Goal: Information Seeking & Learning: Learn about a topic

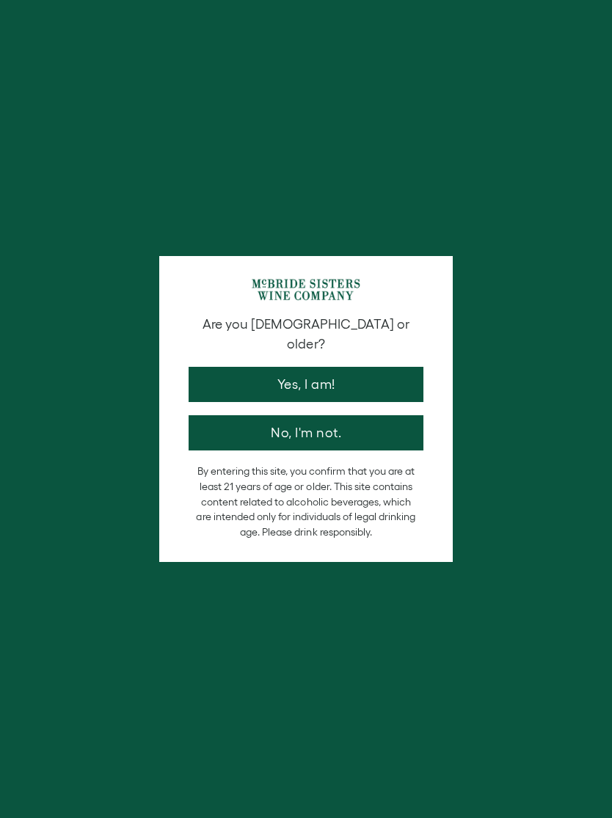
click at [210, 376] on button "Yes, I am!" at bounding box center [306, 384] width 235 height 35
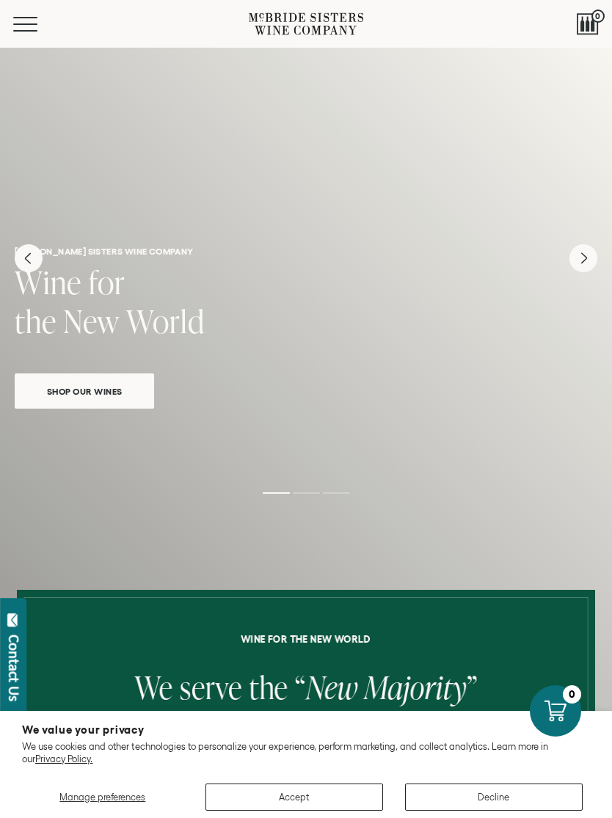
click at [522, 806] on button "Decline" at bounding box center [494, 797] width 178 height 27
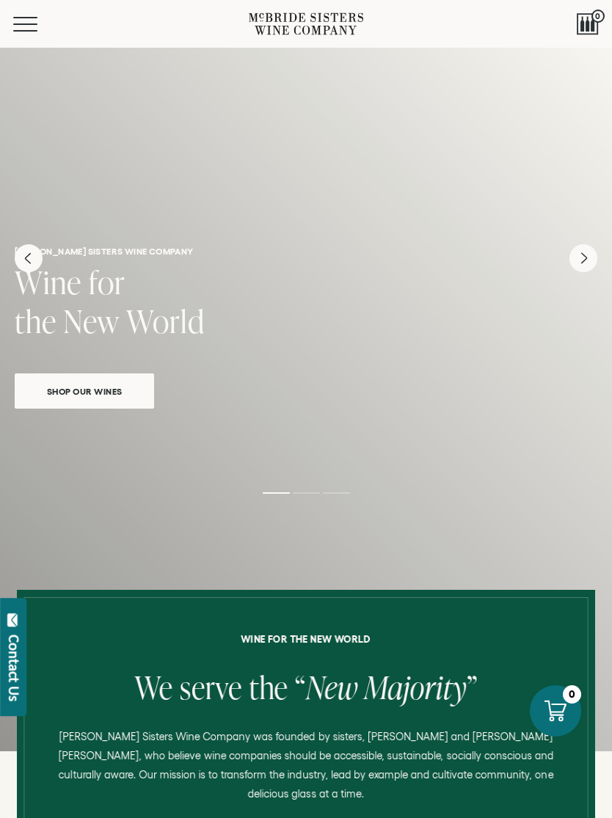
click at [34, 29] on button "Menu" at bounding box center [39, 24] width 53 height 15
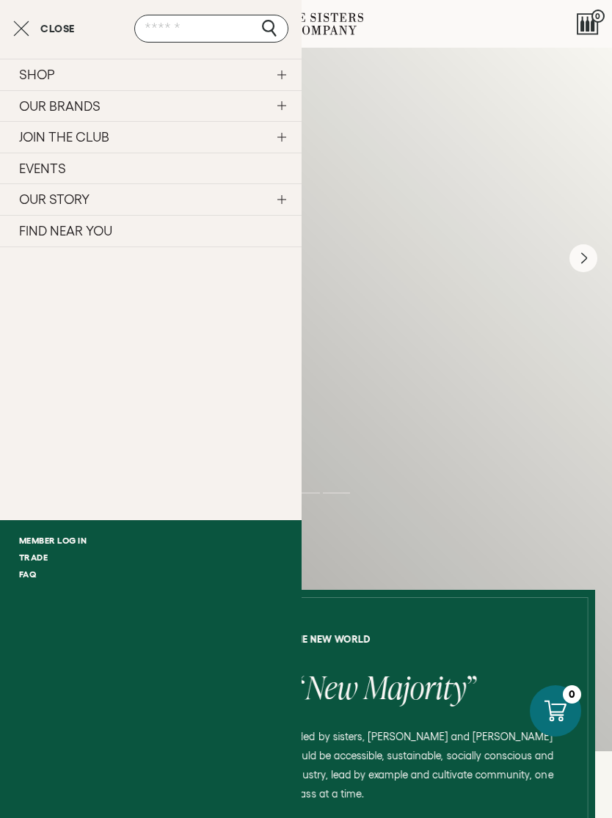
click at [275, 107] on link "OUR BRANDS" at bounding box center [151, 106] width 302 height 32
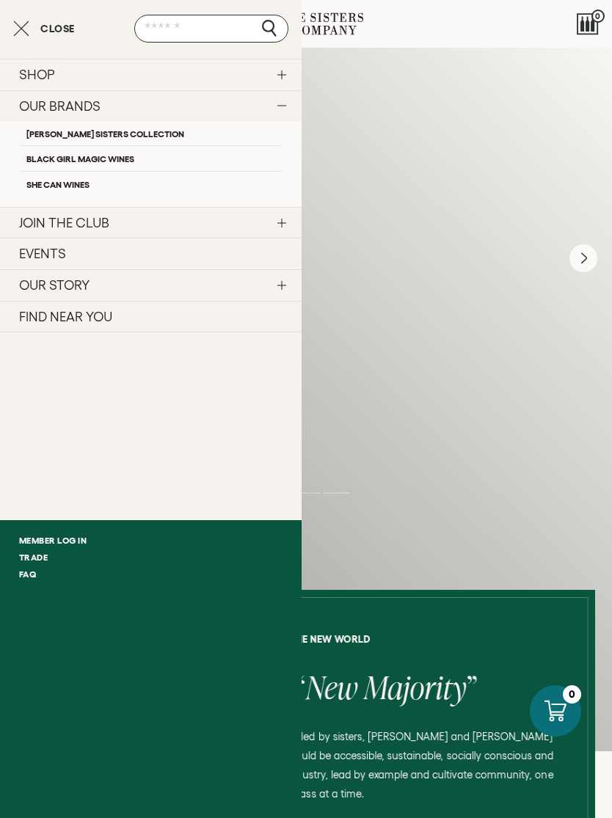
click at [55, 132] on link "[PERSON_NAME] Sisters Collection" at bounding box center [151, 133] width 261 height 24
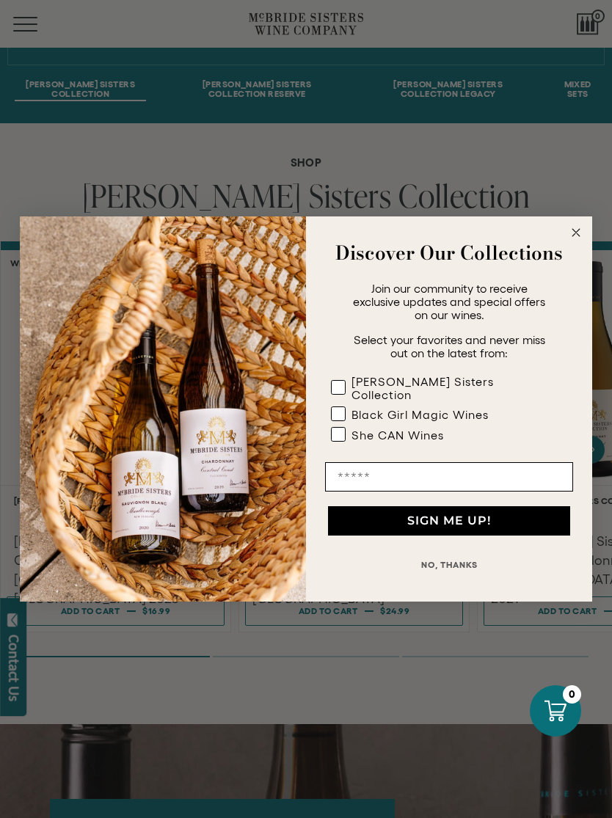
scroll to position [830, 0]
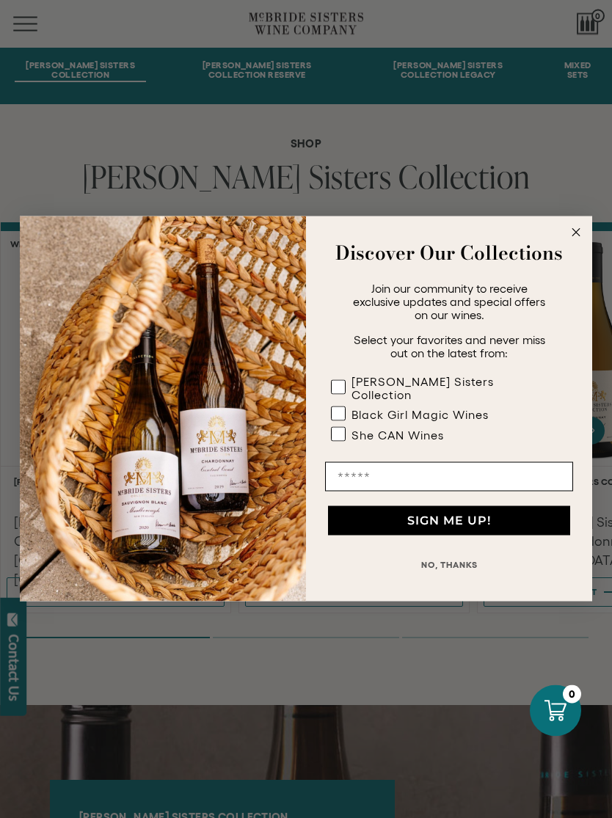
click at [578, 241] on circle "Close dialog" at bounding box center [576, 233] width 17 height 17
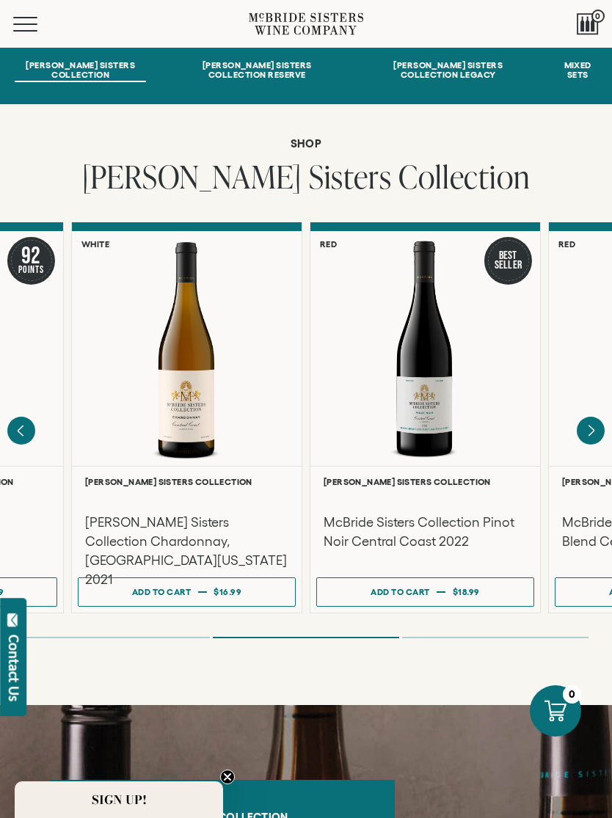
click at [592, 420] on icon "Next" at bounding box center [591, 431] width 28 height 28
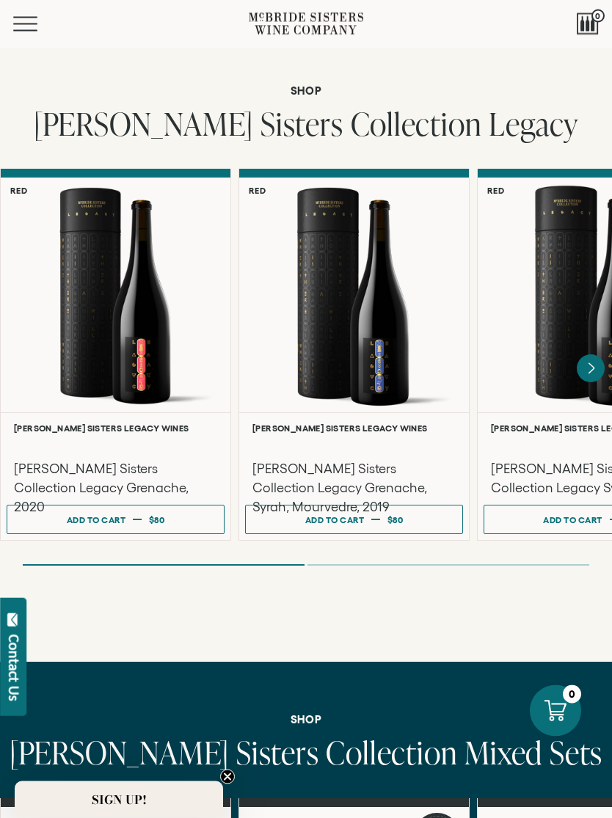
scroll to position [3228, 0]
click at [393, 371] on div at bounding box center [354, 295] width 230 height 235
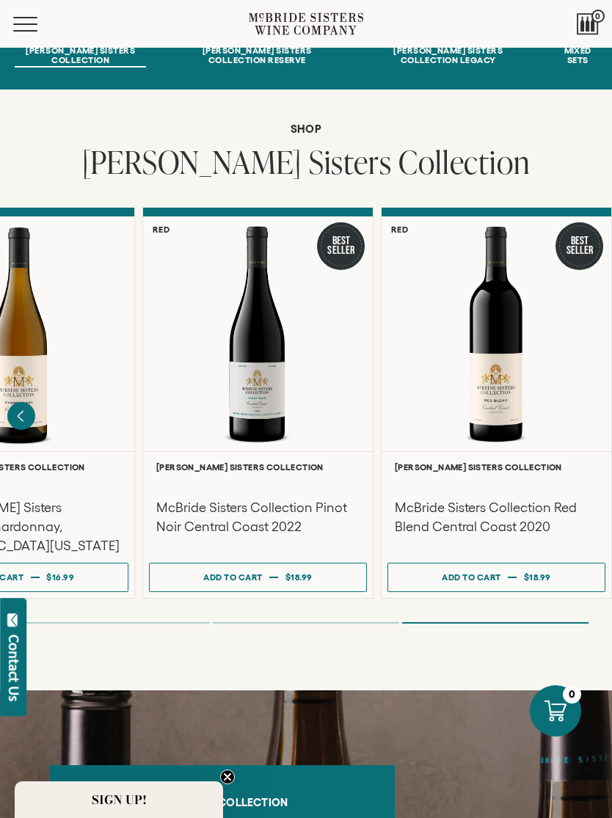
scroll to position [788, 0]
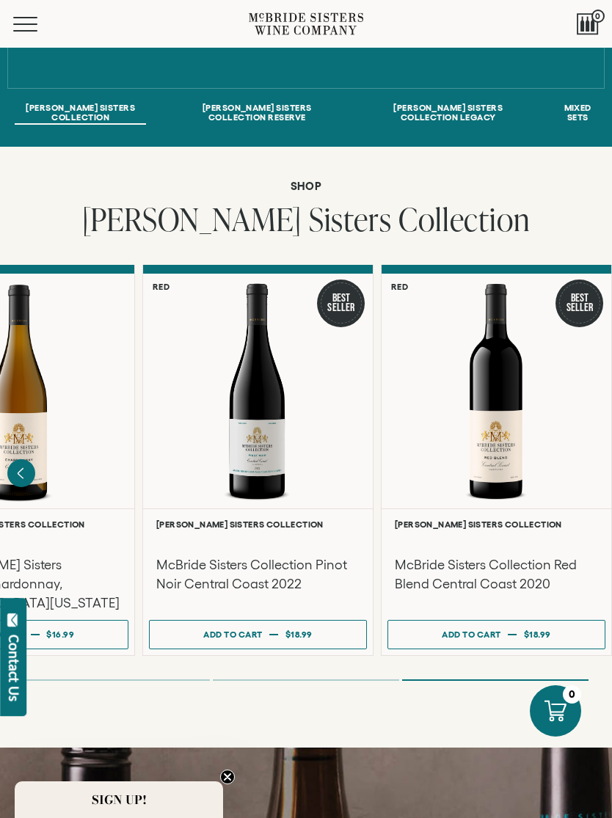
click at [517, 464] on div at bounding box center [497, 391] width 230 height 235
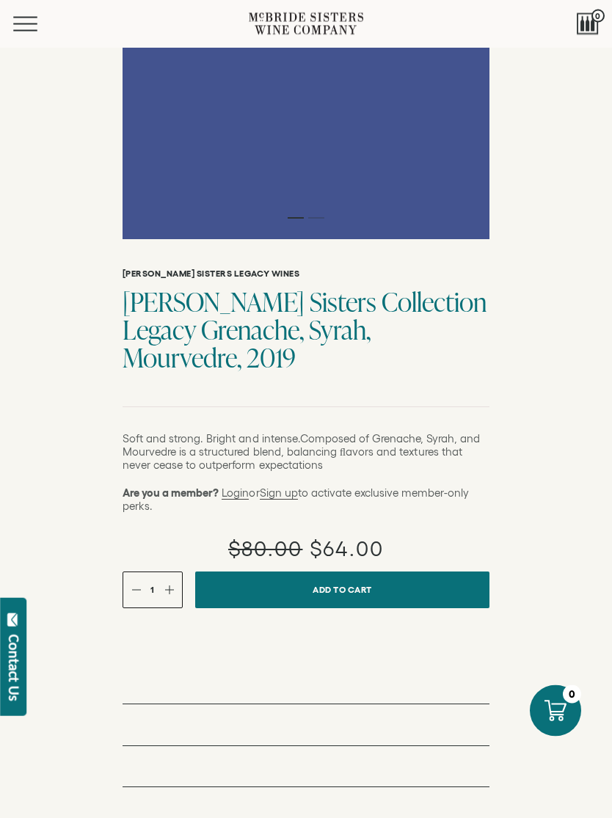
scroll to position [547, 0]
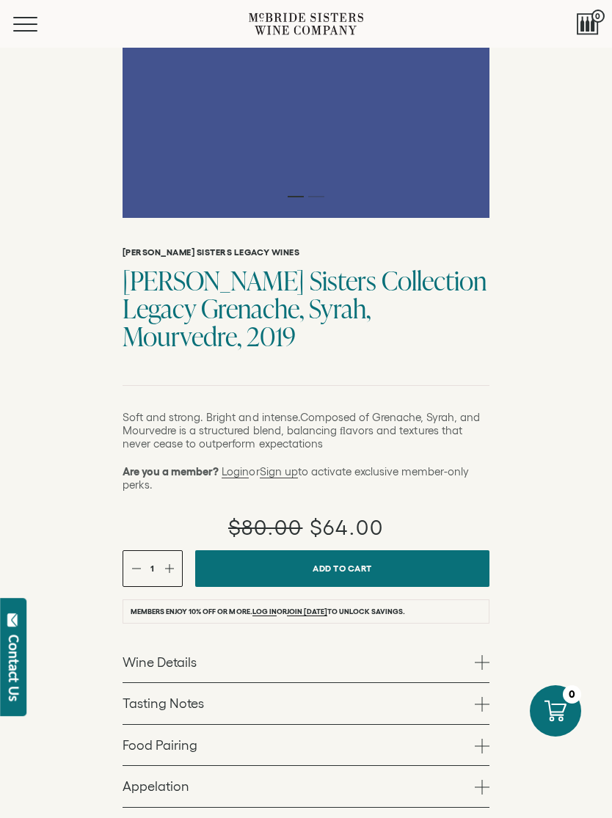
click at [488, 661] on span at bounding box center [482, 662] width 15 height 15
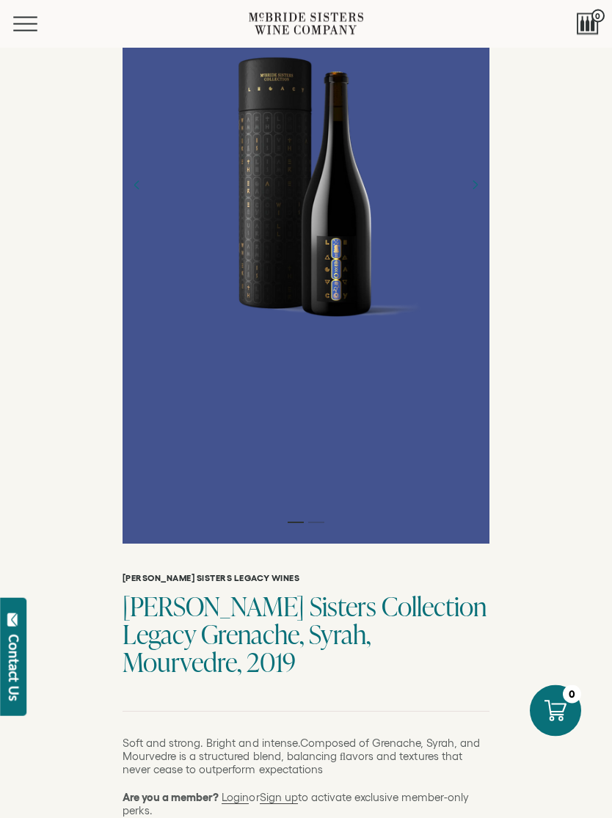
scroll to position [221, 0]
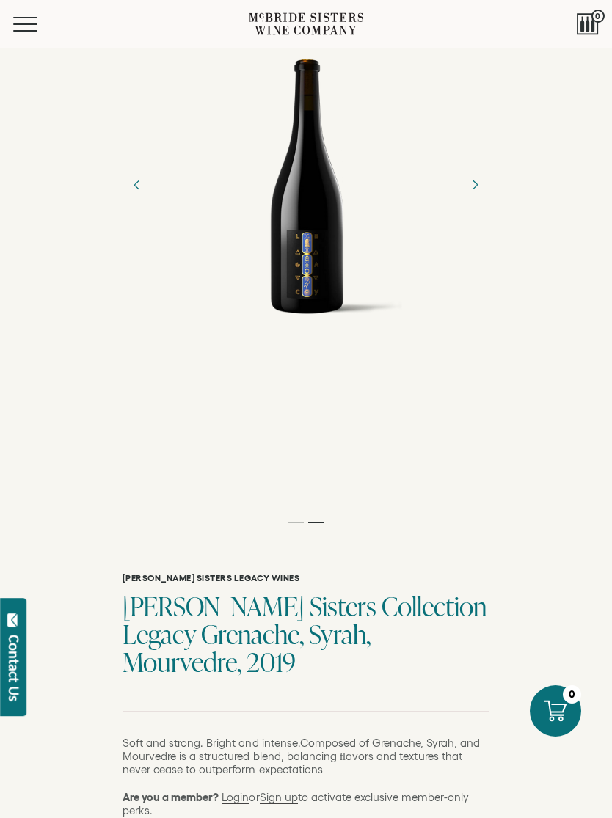
click at [484, 196] on icon "Next" at bounding box center [475, 185] width 22 height 22
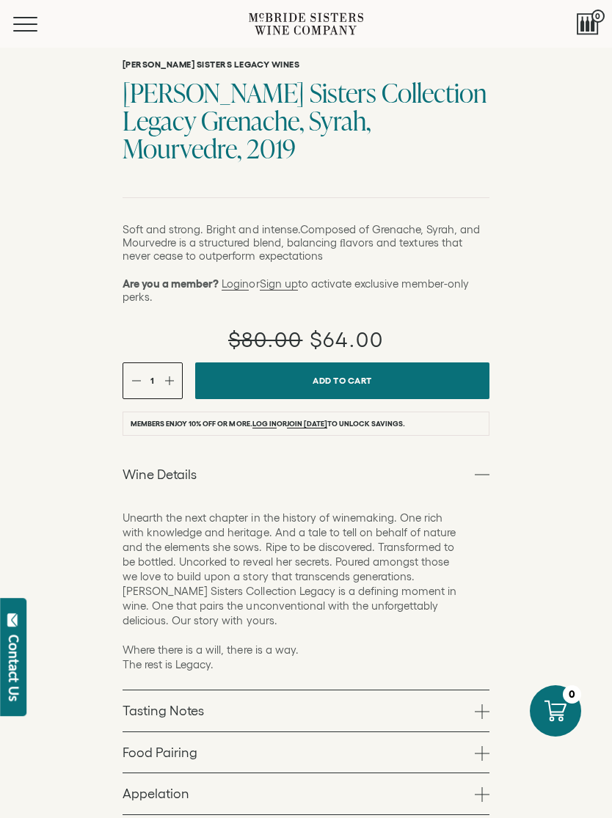
scroll to position [865, 0]
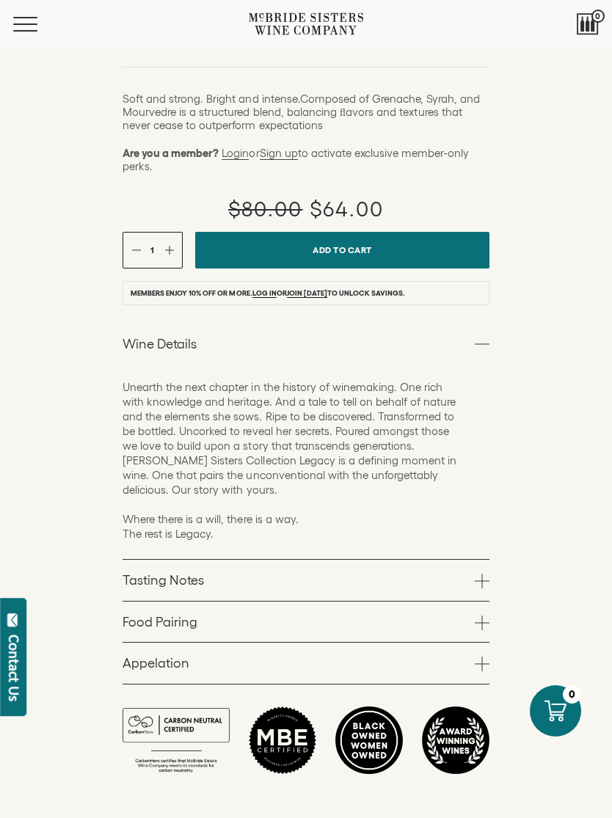
click at [488, 577] on span at bounding box center [482, 581] width 15 height 15
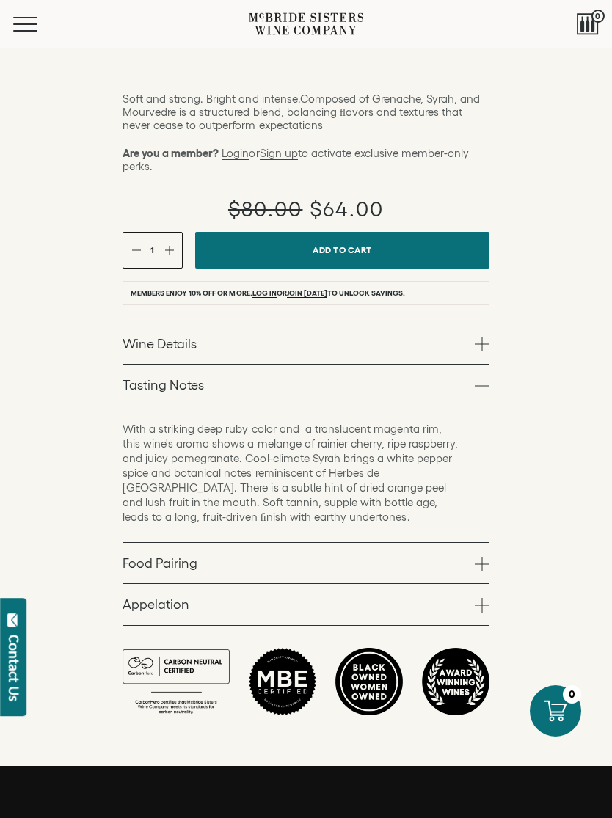
click at [485, 561] on span at bounding box center [482, 564] width 15 height 15
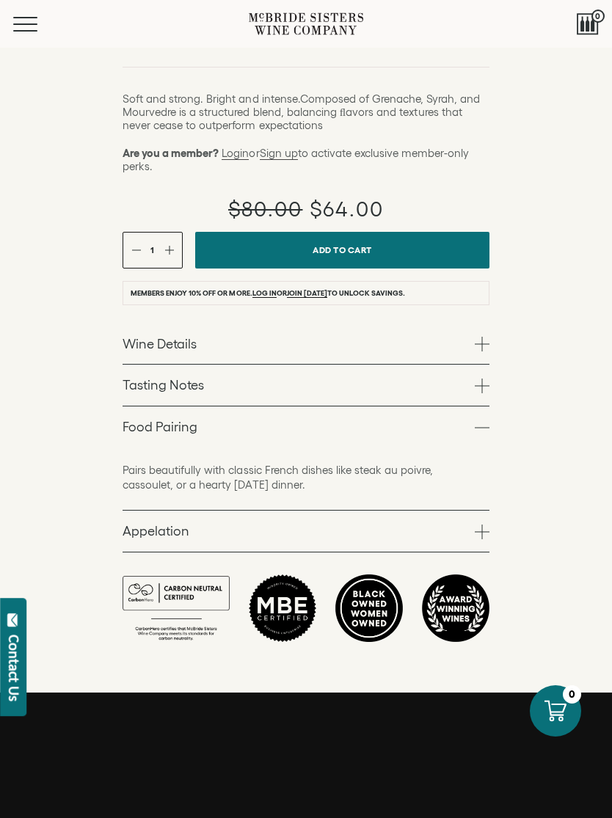
click at [488, 543] on link "Appelation" at bounding box center [306, 531] width 367 height 41
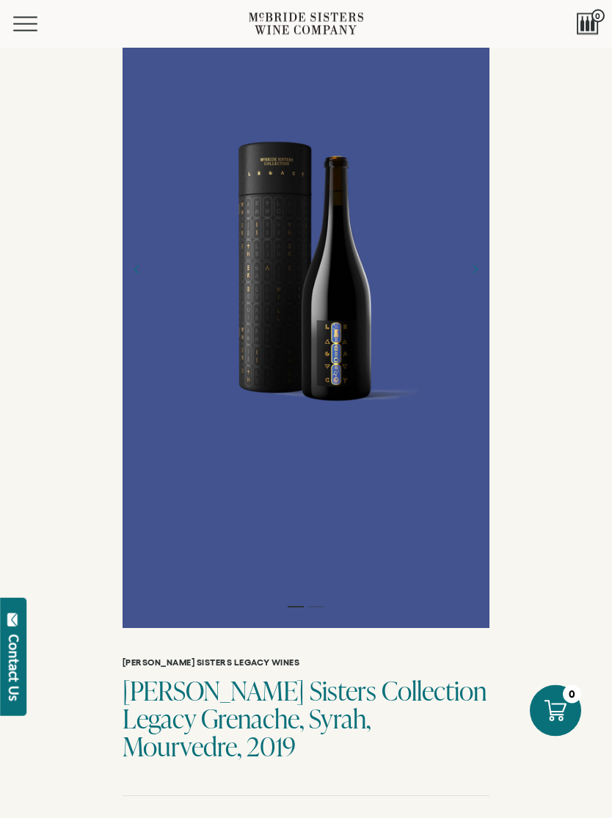
scroll to position [11, 0]
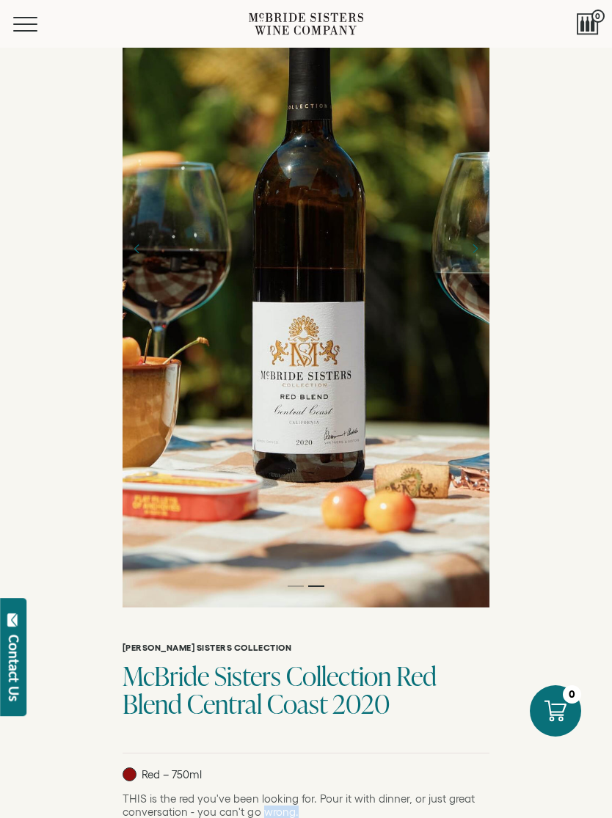
scroll to position [97, 0]
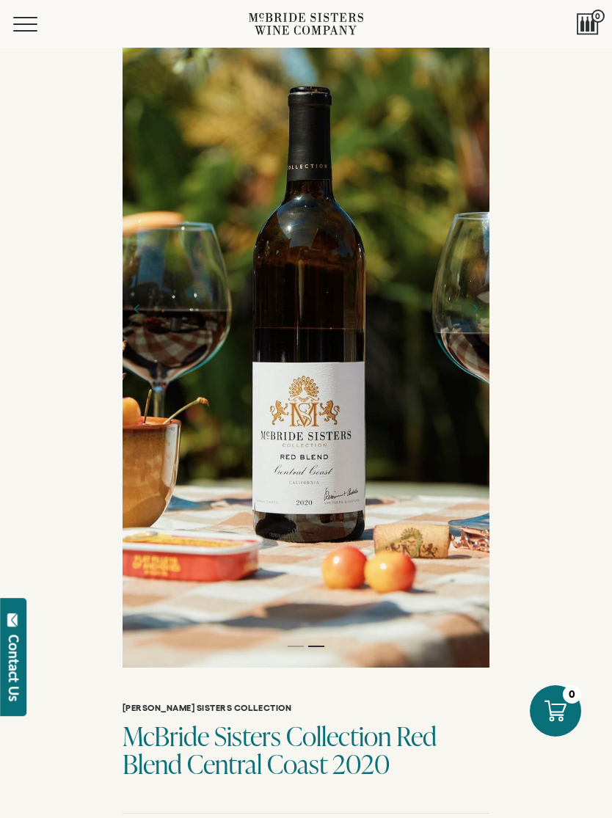
click at [23, 23] on span "Mobile Menu Trigger" at bounding box center [25, 23] width 24 height 1
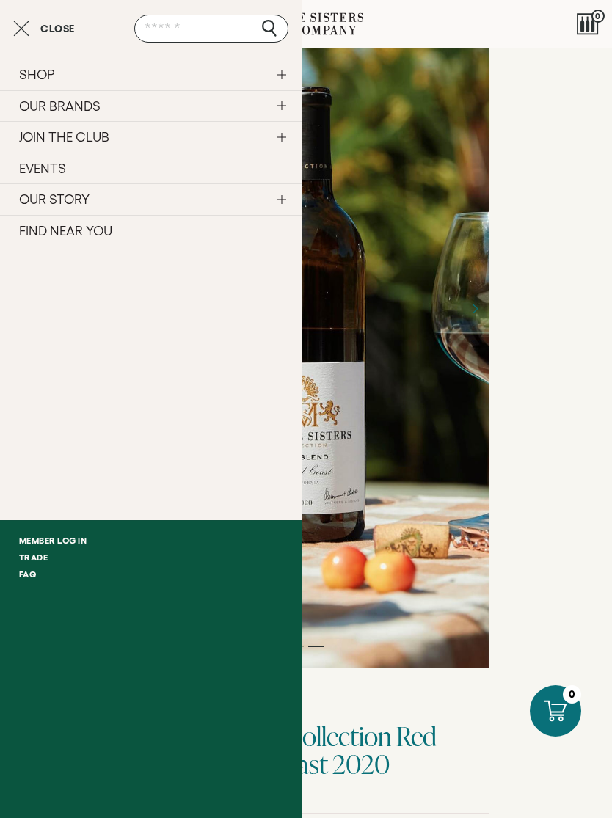
click at [45, 114] on link "OUR BRANDS" at bounding box center [151, 106] width 302 height 32
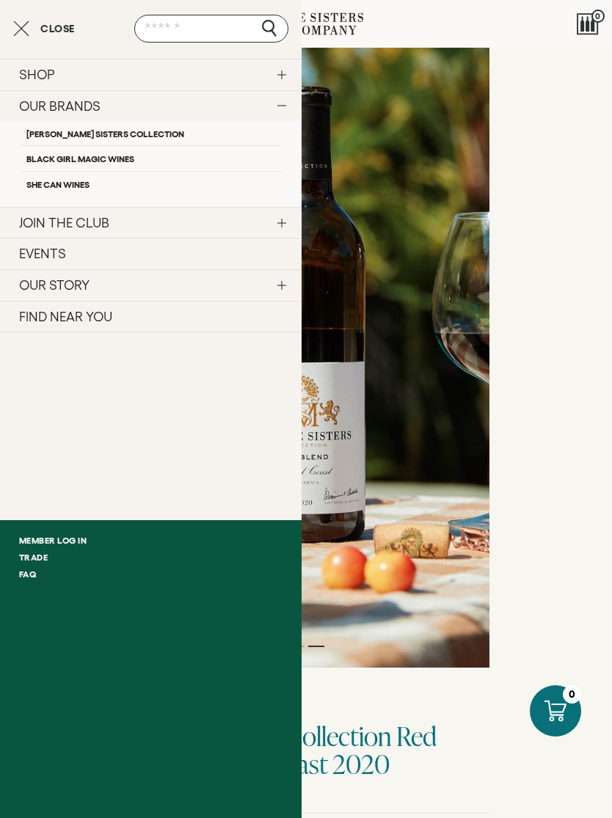
click at [57, 161] on link "Black Girl Magic Wines" at bounding box center [151, 157] width 261 height 25
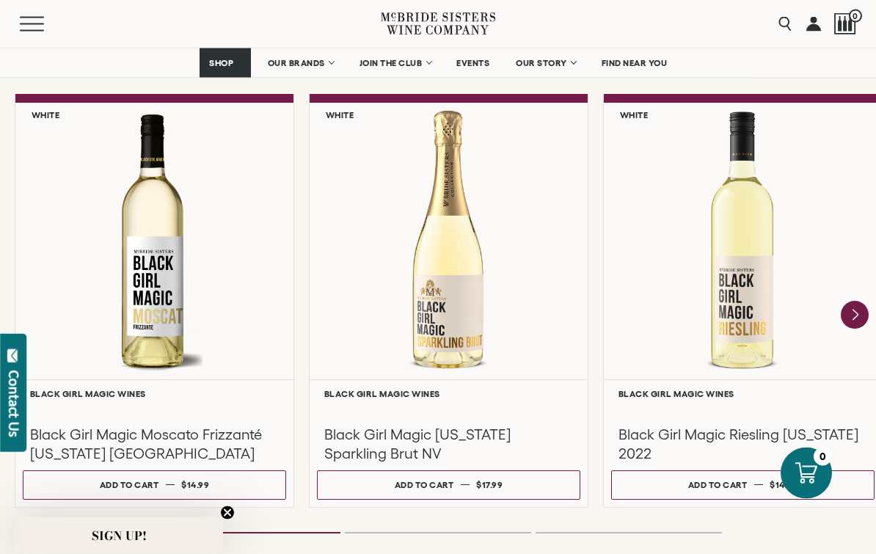
scroll to position [1310, 0]
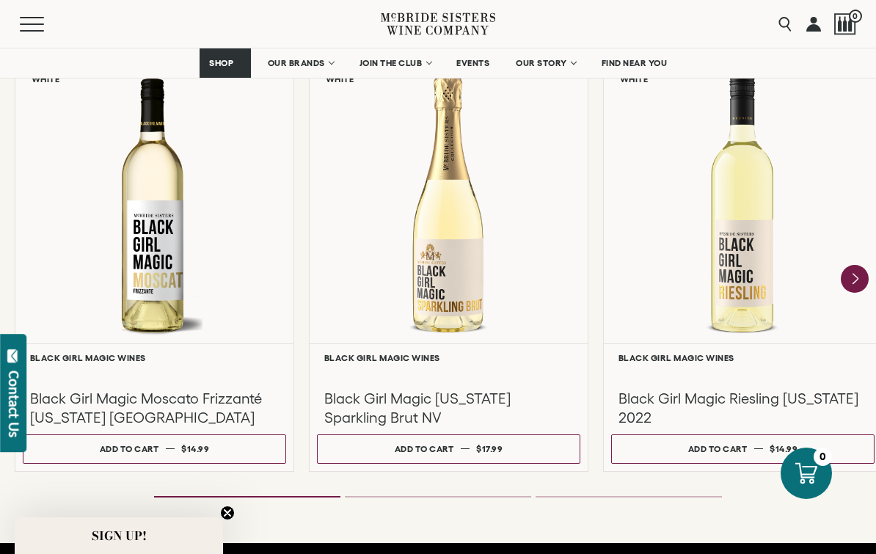
click at [611, 272] on icon "Next" at bounding box center [855, 279] width 28 height 28
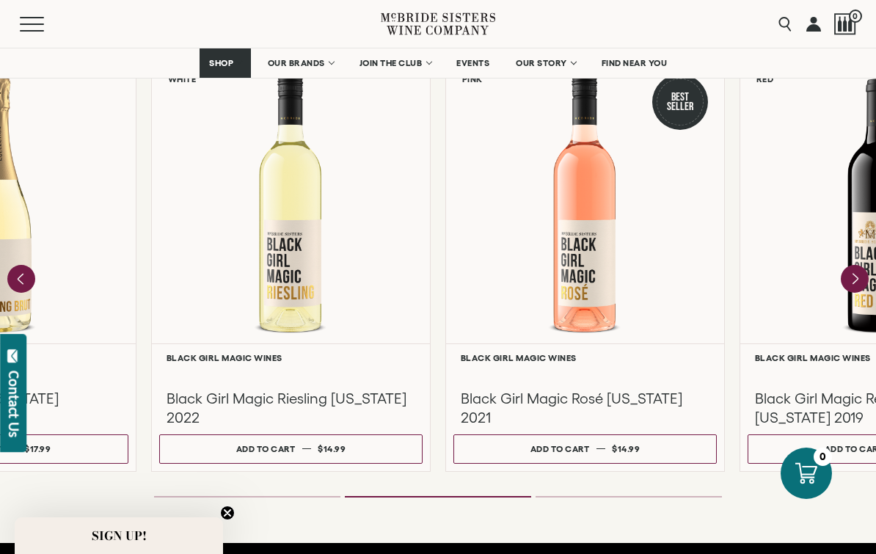
click at [611, 278] on icon "Next" at bounding box center [855, 278] width 5 height 10
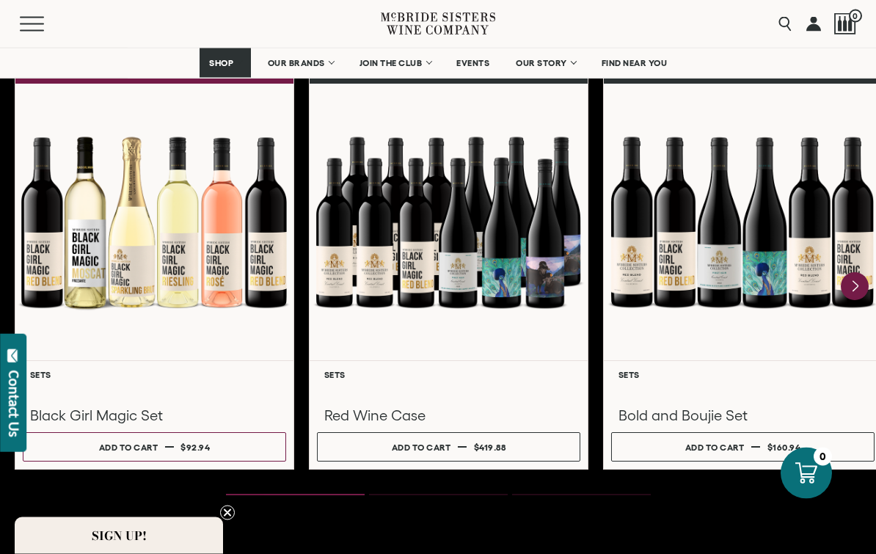
scroll to position [1977, 0]
click at [611, 291] on icon "Next" at bounding box center [855, 286] width 28 height 28
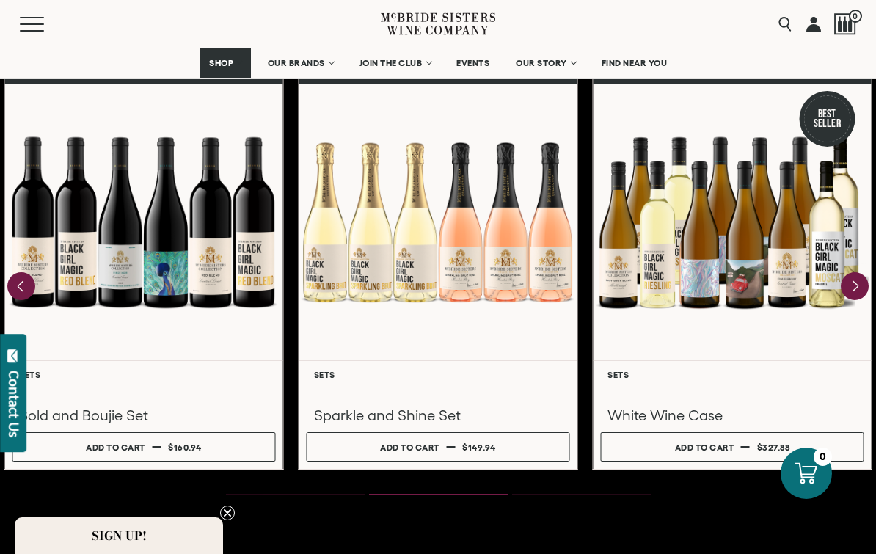
click at [494, 295] on div at bounding box center [438, 222] width 278 height 277
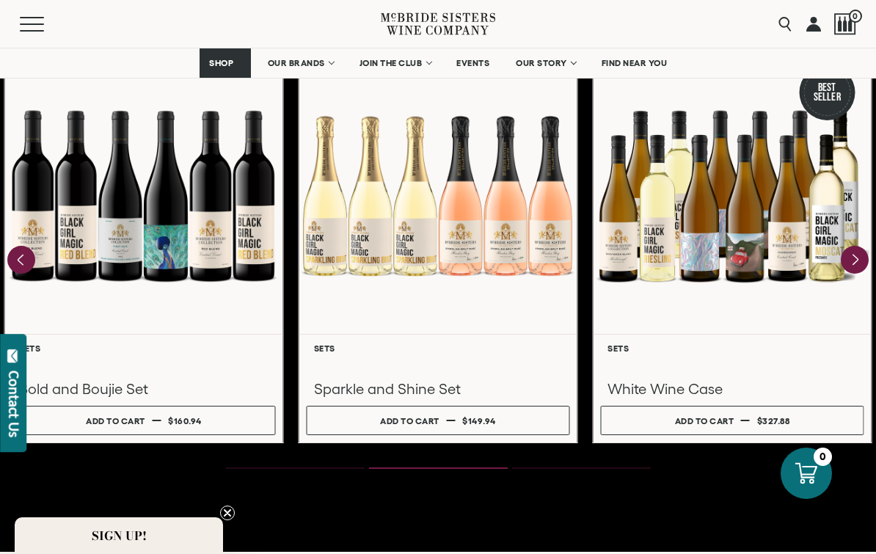
click at [90, 357] on div at bounding box center [143, 365] width 249 height 17
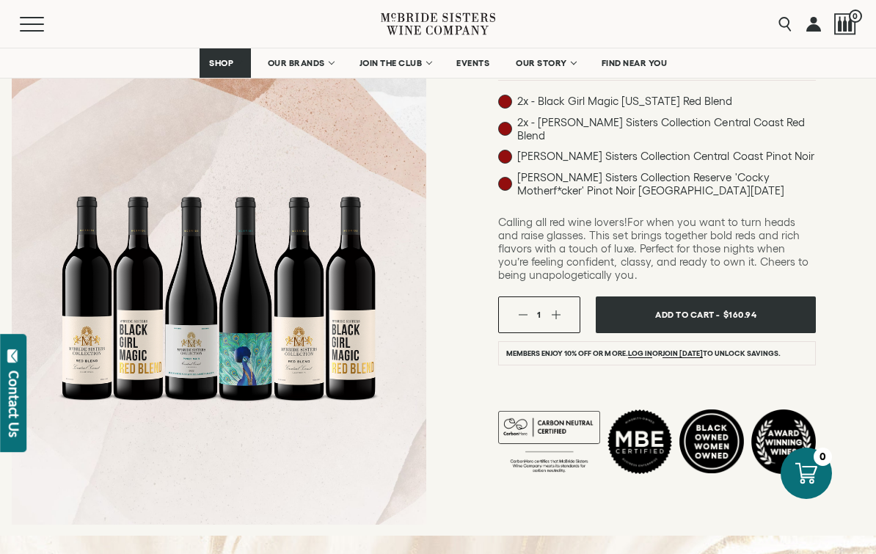
scroll to position [183, 0]
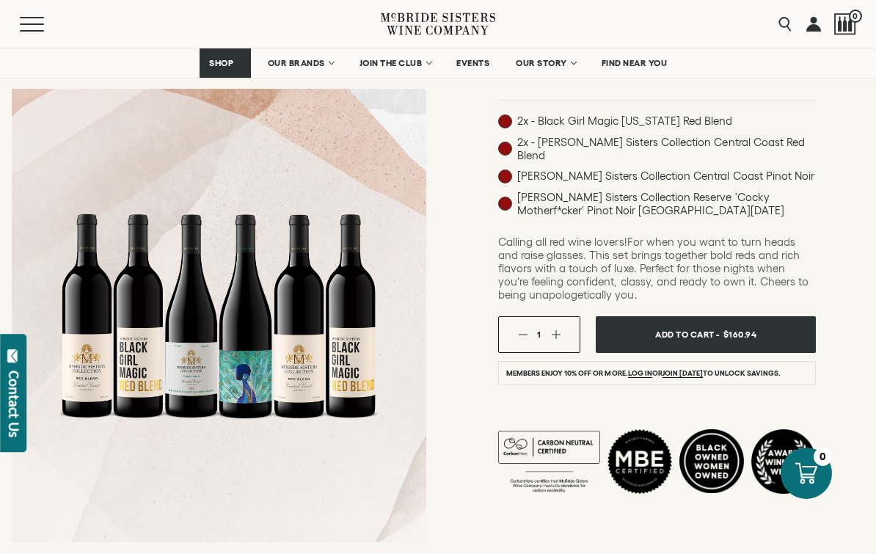
click at [429, 65] on link "JOIN THE CLUB" at bounding box center [395, 62] width 90 height 29
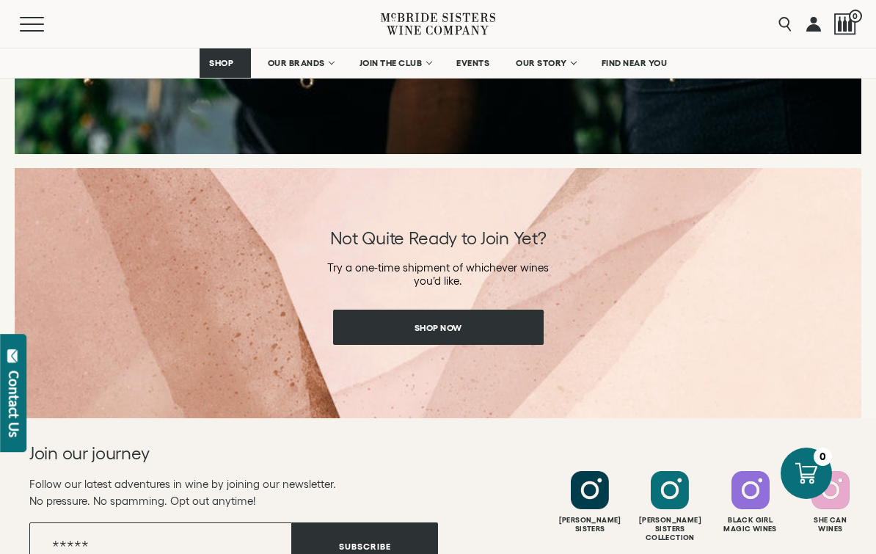
scroll to position [2174, 0]
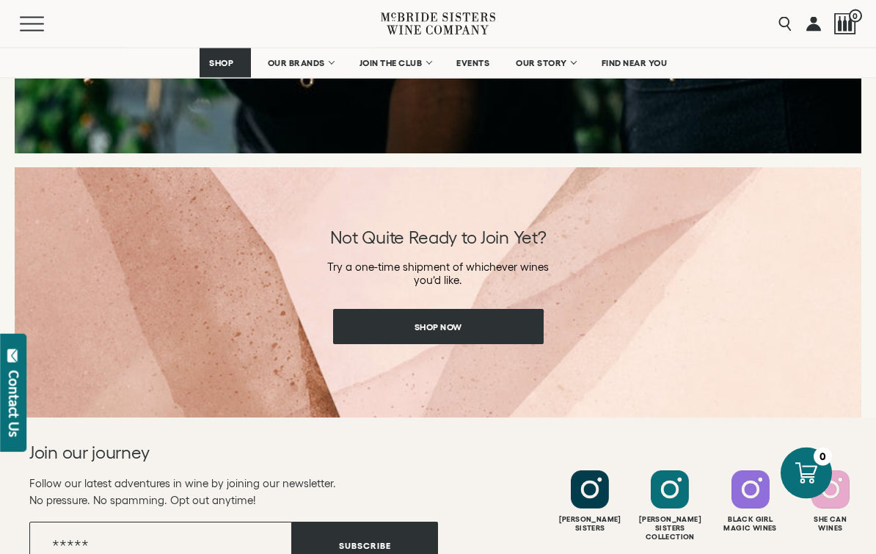
click at [318, 73] on link "OUR BRANDS" at bounding box center [300, 62] width 84 height 29
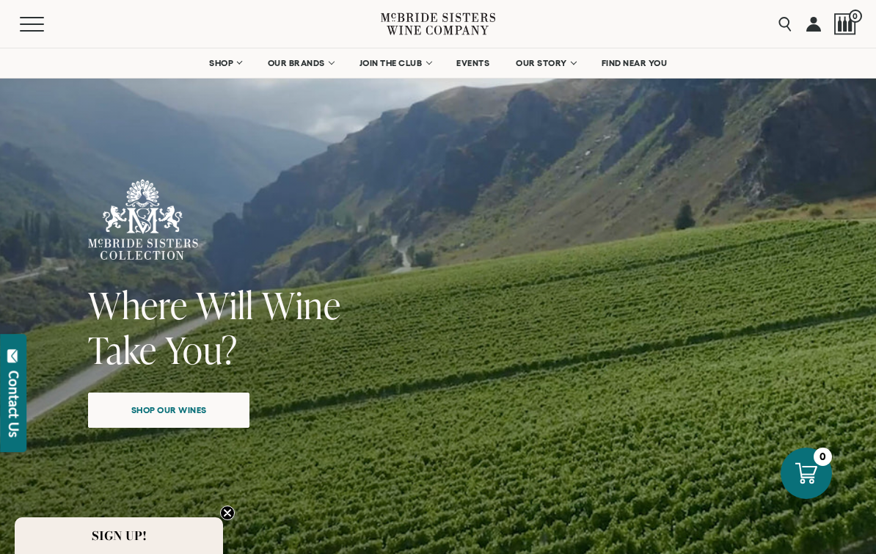
click at [331, 69] on link "OUR BRANDS" at bounding box center [300, 62] width 84 height 29
click at [325, 64] on link "OUR BRANDS" at bounding box center [300, 62] width 84 height 29
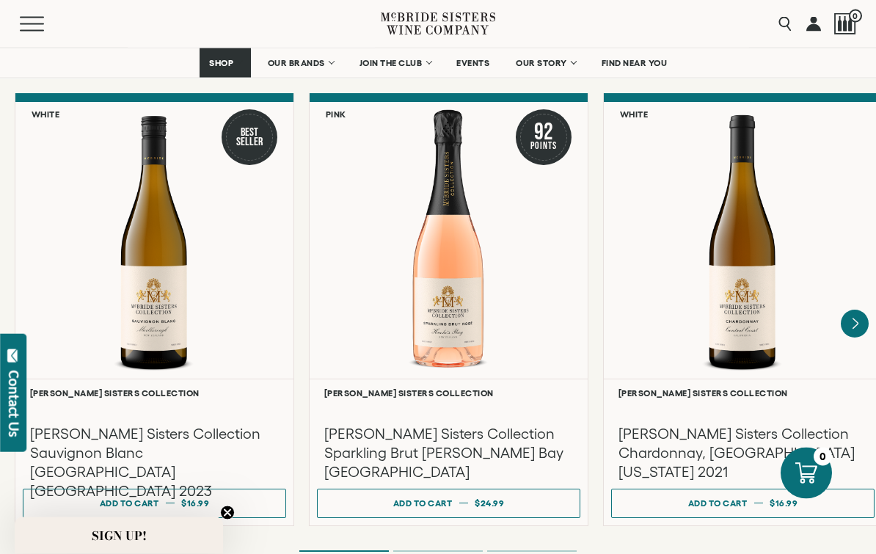
scroll to position [1257, 0]
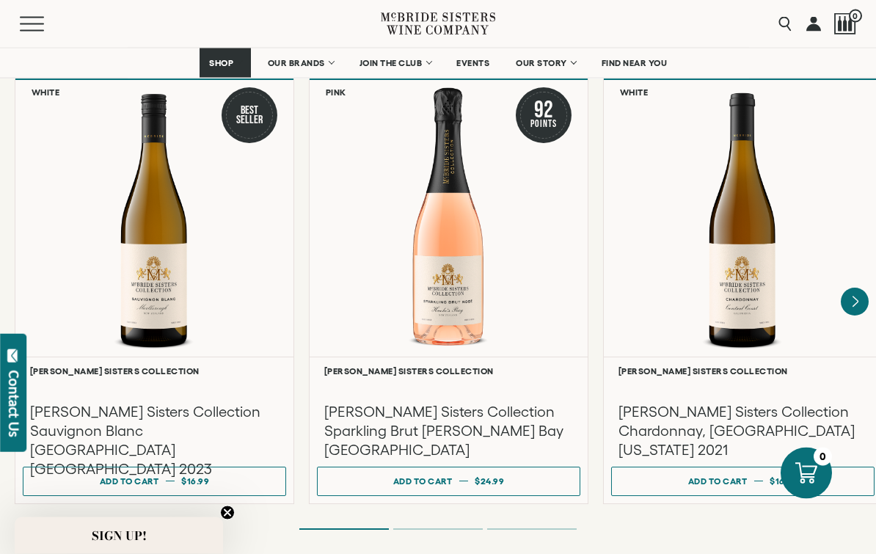
click at [865, 288] on icon "Next" at bounding box center [855, 302] width 28 height 28
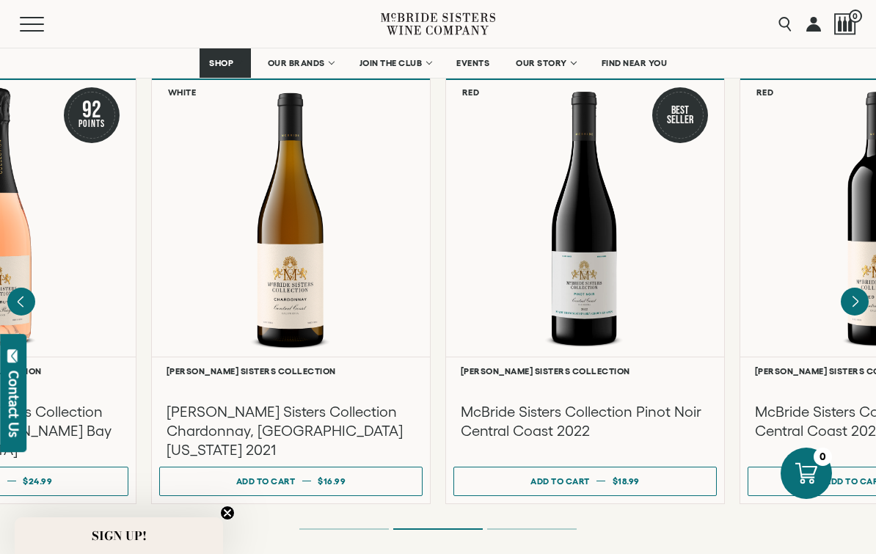
click at [860, 290] on icon "Next" at bounding box center [855, 302] width 28 height 28
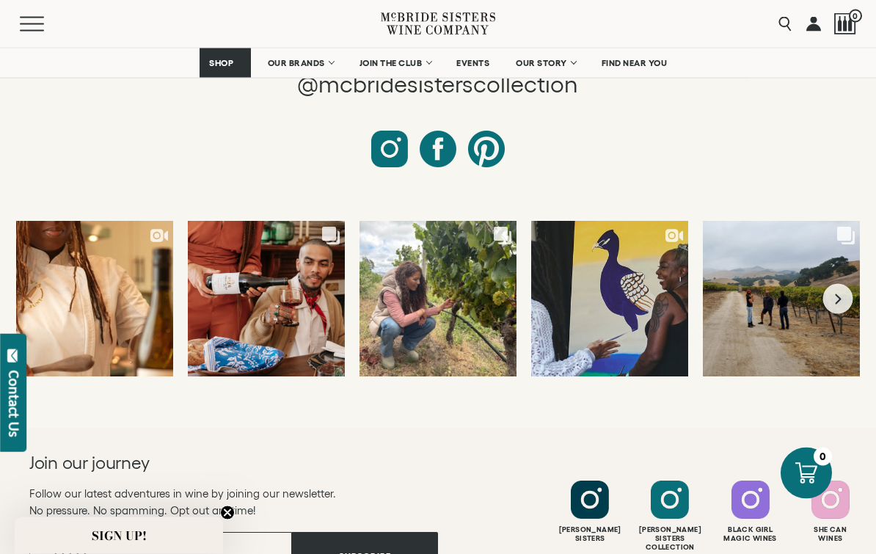
scroll to position [6353, 0]
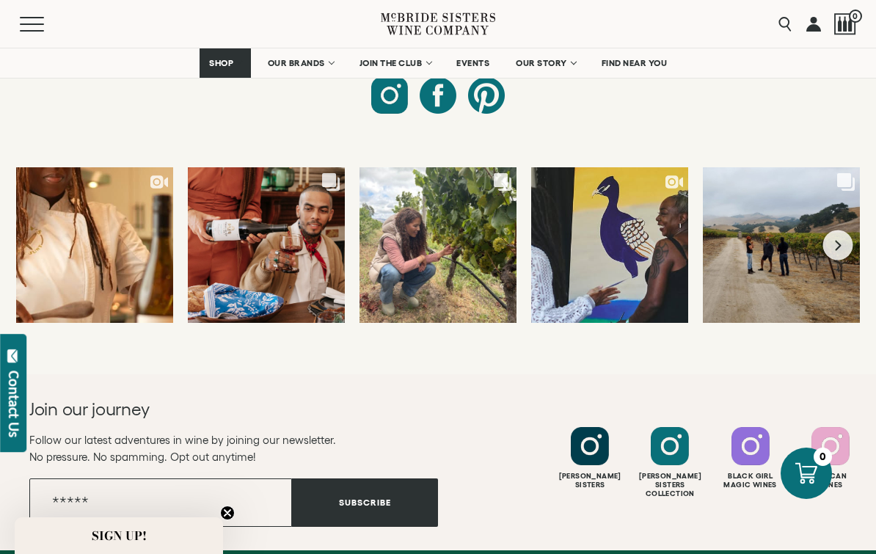
click at [842, 346] on div "Follow us @mcbridesisterscollection Likes Count 68" at bounding box center [438, 166] width 876 height 418
click at [848, 232] on button "Next slide" at bounding box center [839, 245] width 30 height 30
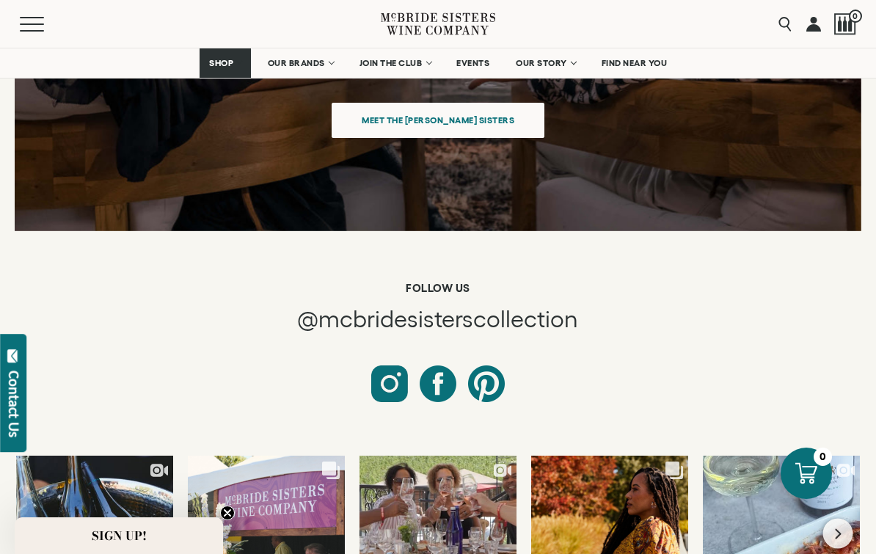
scroll to position [6063, 0]
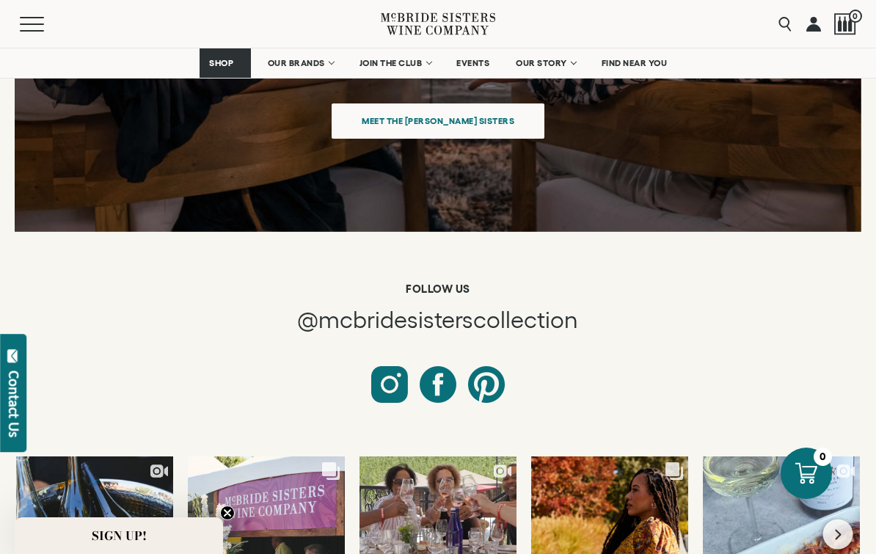
click at [320, 69] on link "OUR BRANDS" at bounding box center [300, 62] width 84 height 29
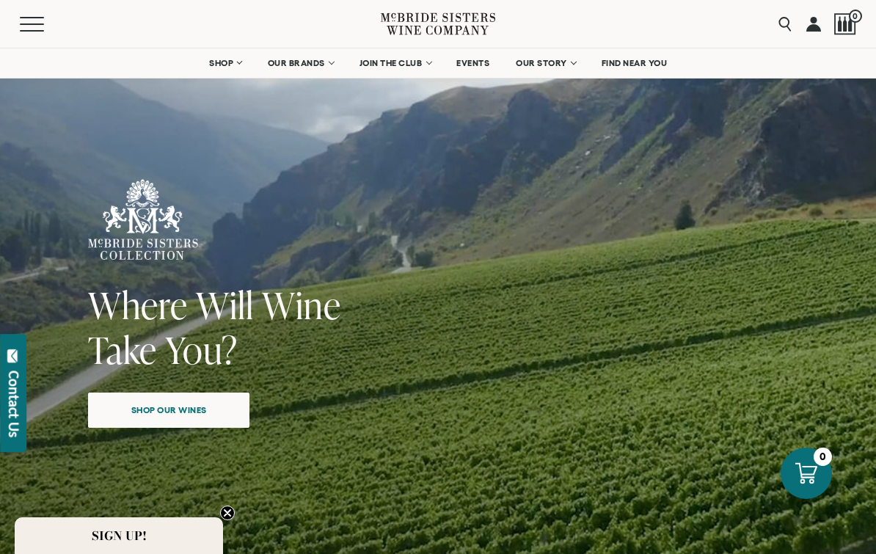
click at [33, 18] on button "Menu" at bounding box center [46, 24] width 53 height 15
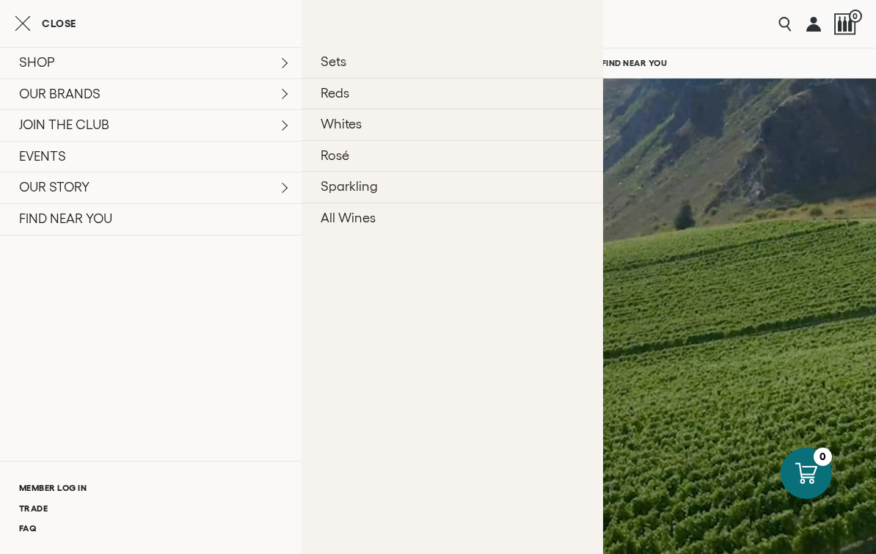
click at [335, 163] on link "Rosé" at bounding box center [453, 156] width 302 height 32
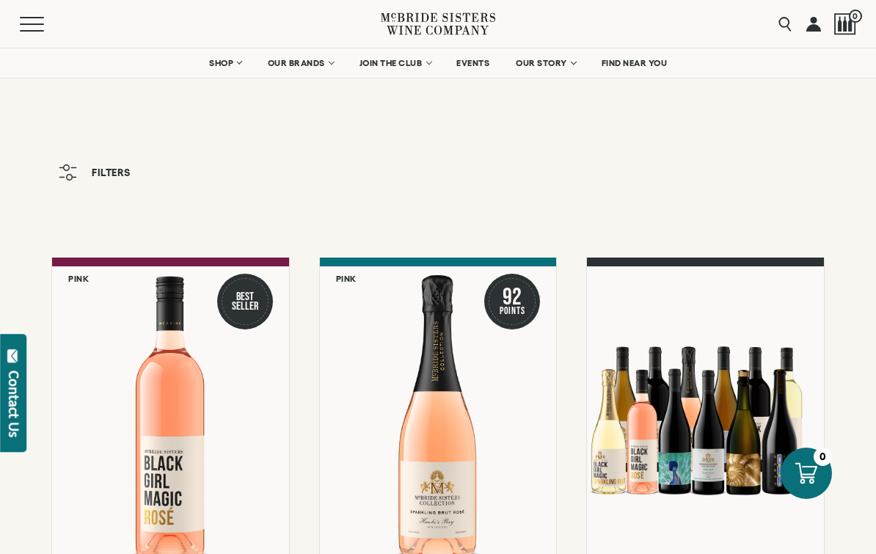
click at [244, 65] on link "SHOP" at bounding box center [225, 62] width 51 height 29
click at [246, 57] on link "SHOP" at bounding box center [225, 62] width 51 height 29
click at [233, 65] on link "SHOP" at bounding box center [225, 62] width 51 height 29
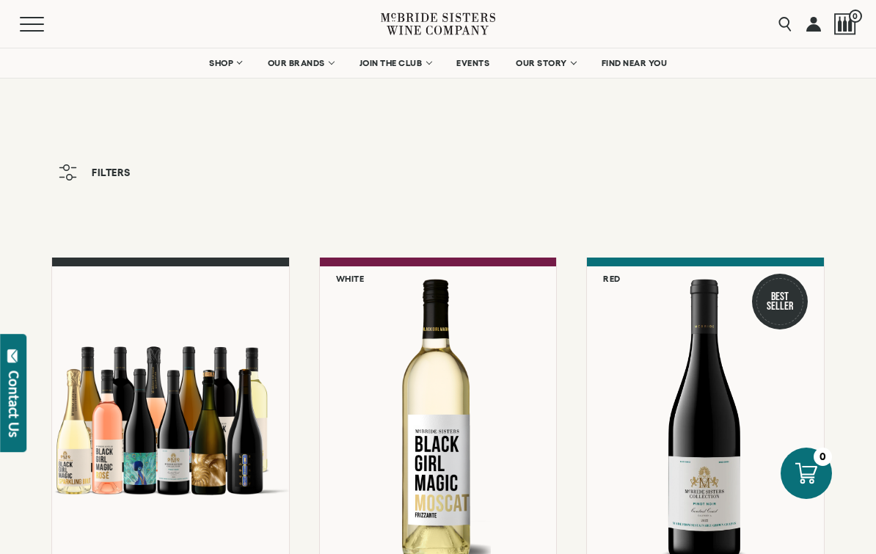
click at [31, 26] on button "Menu" at bounding box center [46, 24] width 53 height 15
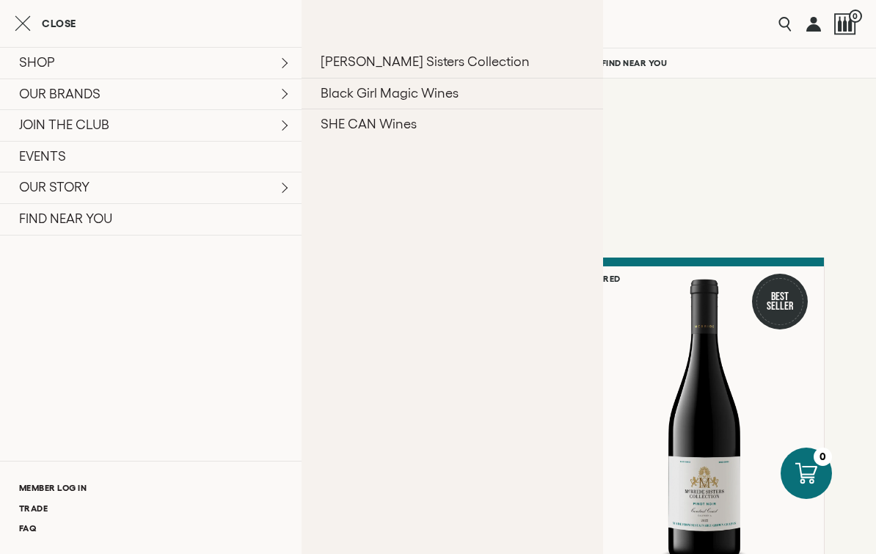
click at [404, 138] on link "SHE CAN Wines" at bounding box center [453, 125] width 302 height 32
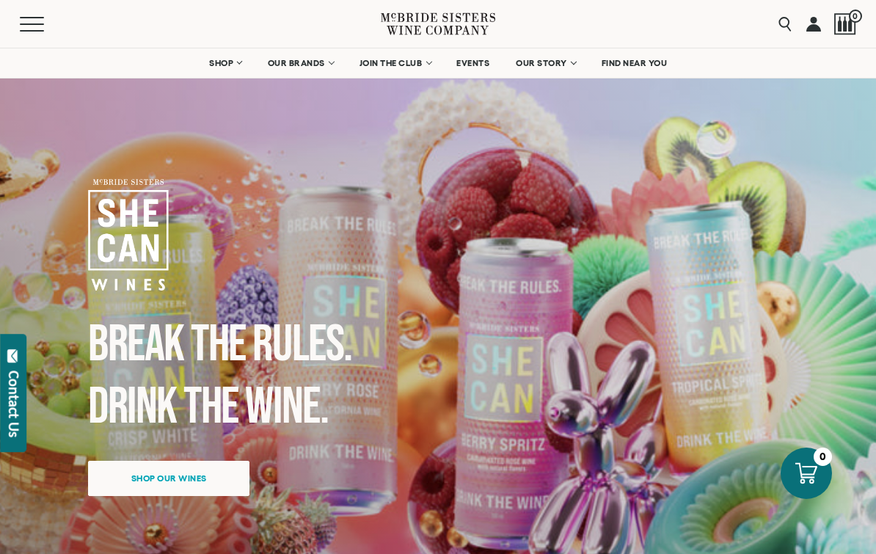
click at [851, 205] on div "Break the Rules. Drink the Wine. Shop our wines" at bounding box center [438, 403] width 847 height 713
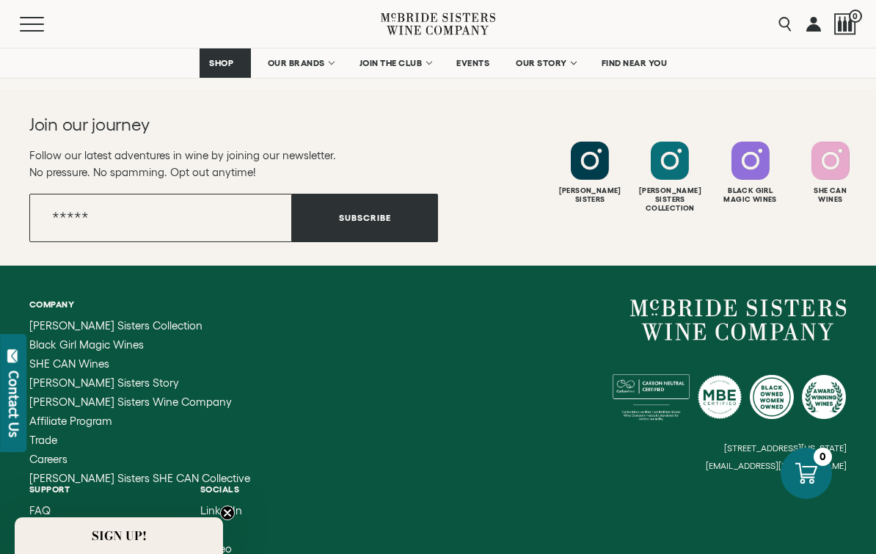
scroll to position [3242, 0]
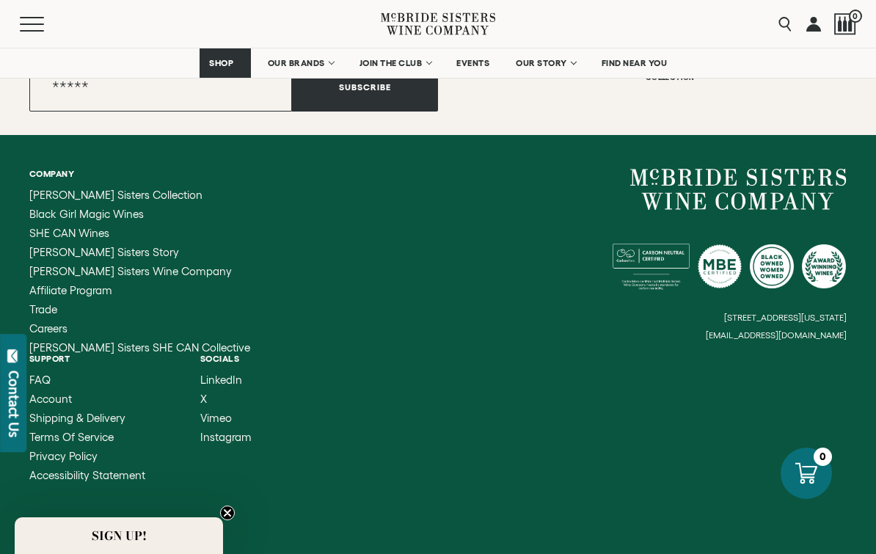
click at [62, 274] on span "[PERSON_NAME] Sisters Wine Company" at bounding box center [130, 271] width 203 height 12
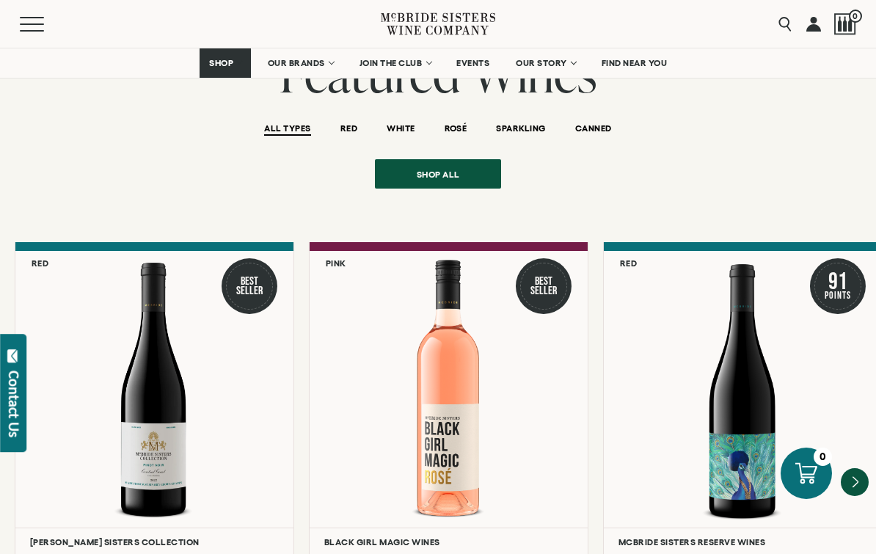
scroll to position [1847, 0]
click at [534, 124] on span "SPARKLING" at bounding box center [520, 130] width 49 height 12
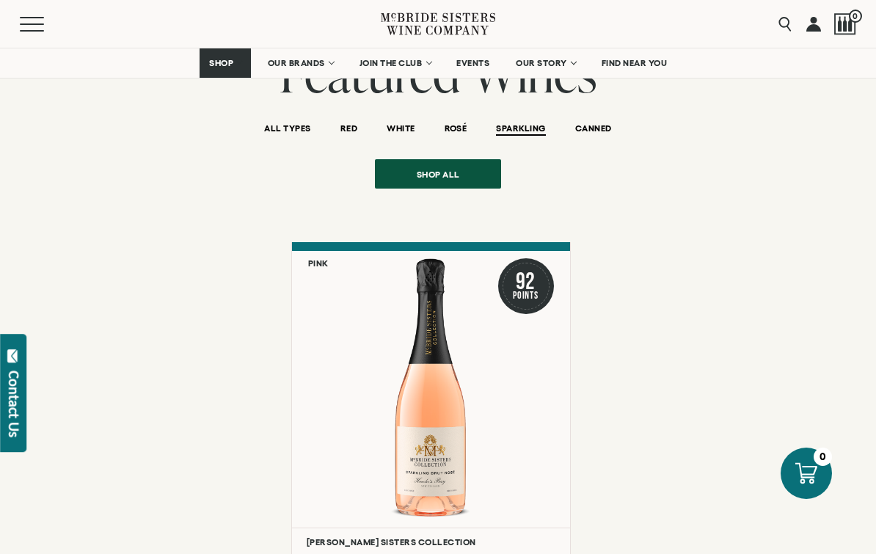
click at [457, 123] on span "ROSÉ" at bounding box center [456, 129] width 23 height 12
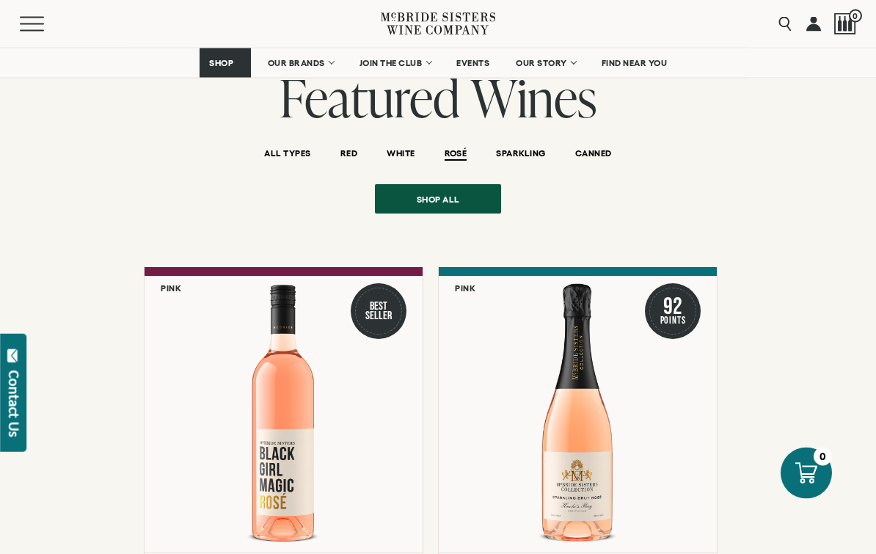
scroll to position [1822, 0]
click at [395, 148] on span "WHITE" at bounding box center [401, 154] width 28 height 12
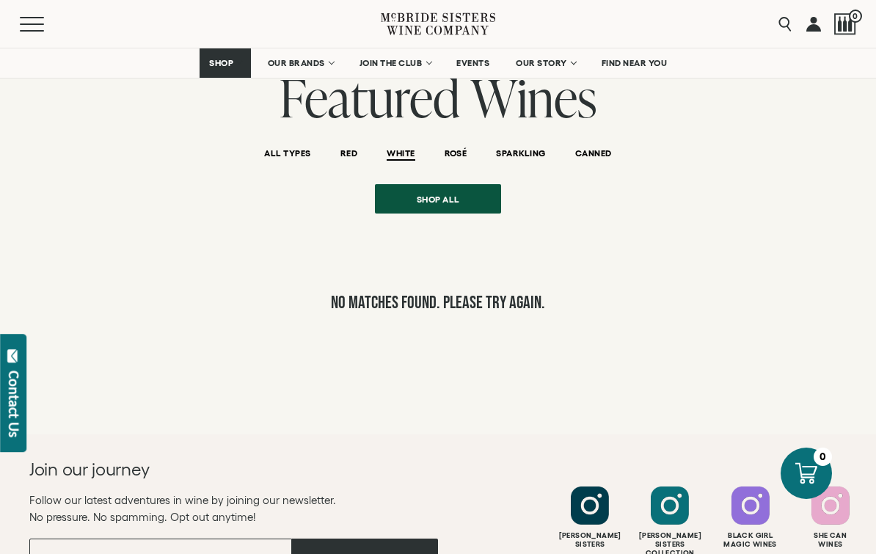
click at [354, 148] on span "RED" at bounding box center [349, 154] width 17 height 12
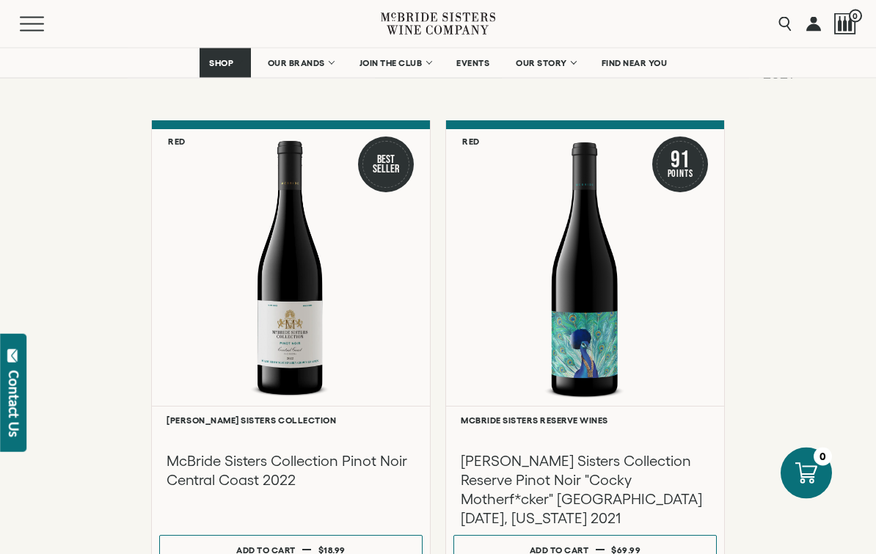
scroll to position [1964, 0]
